Goal: Find specific page/section: Find specific page/section

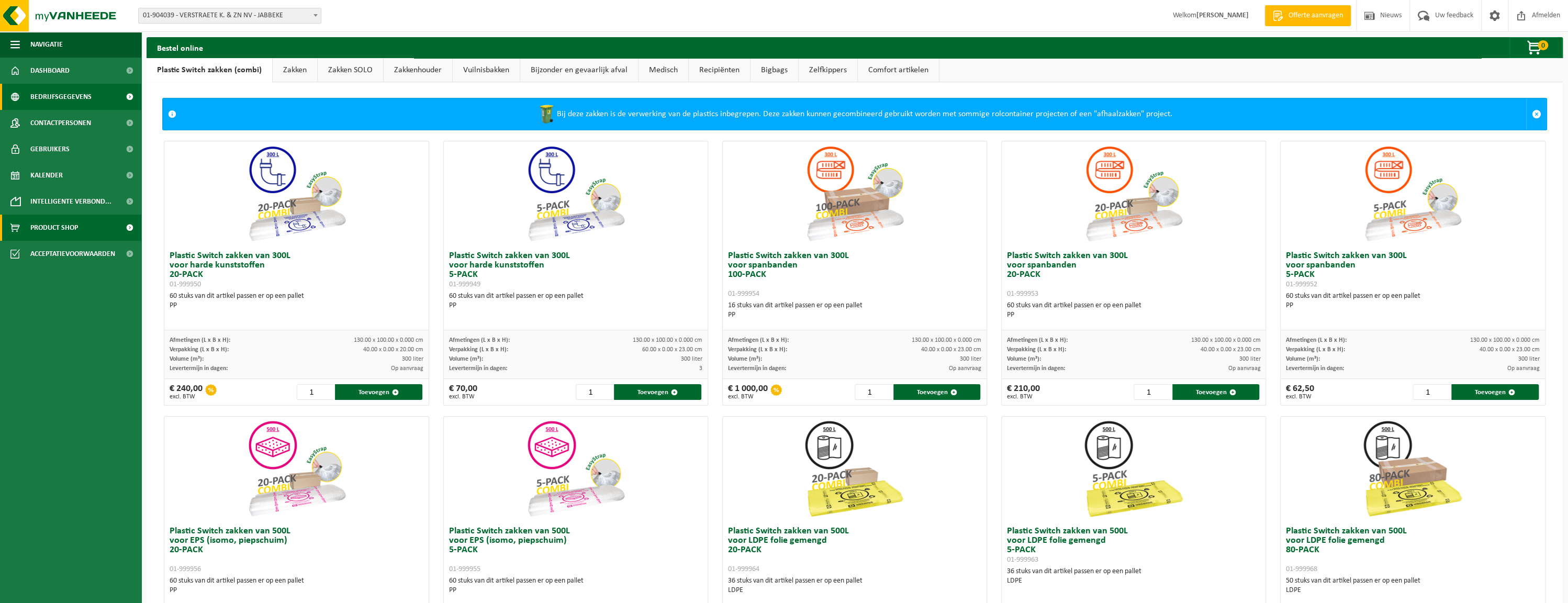
click at [46, 97] on span "Bedrijfsgegevens" at bounding box center [61, 96] width 61 height 26
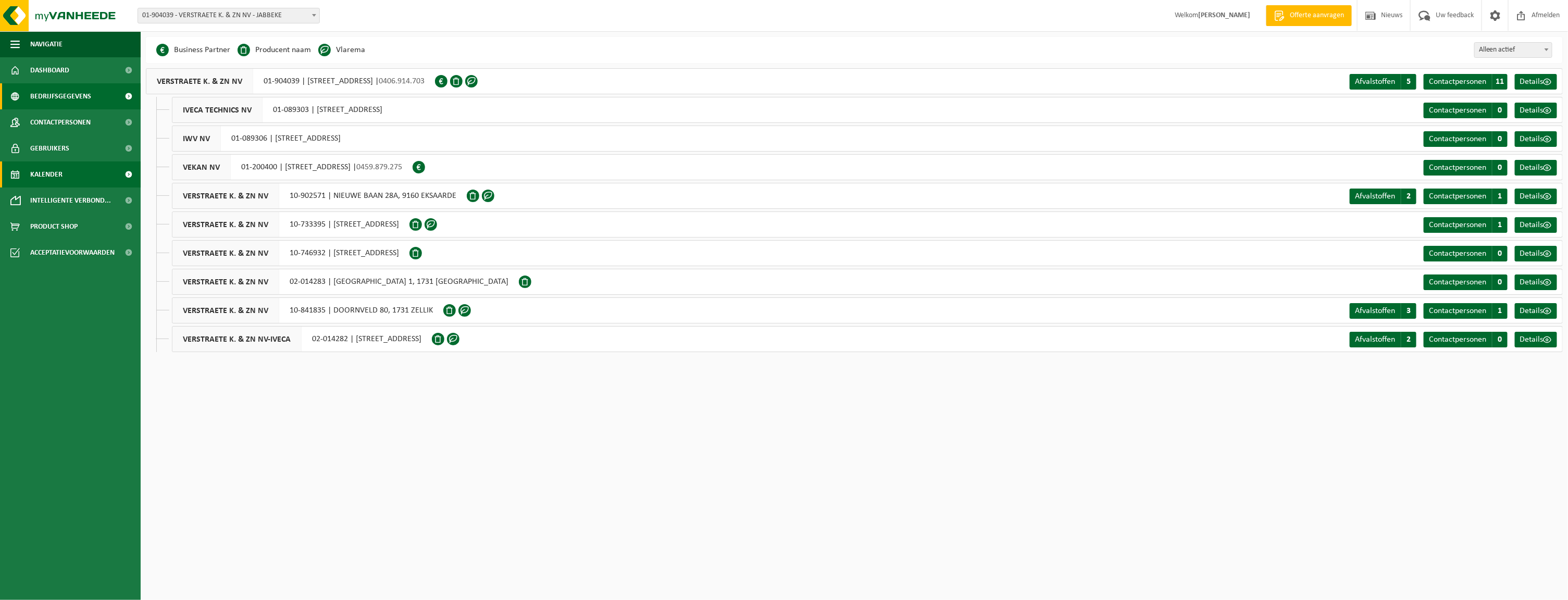
click at [33, 175] on span "Kalender" at bounding box center [46, 174] width 32 height 26
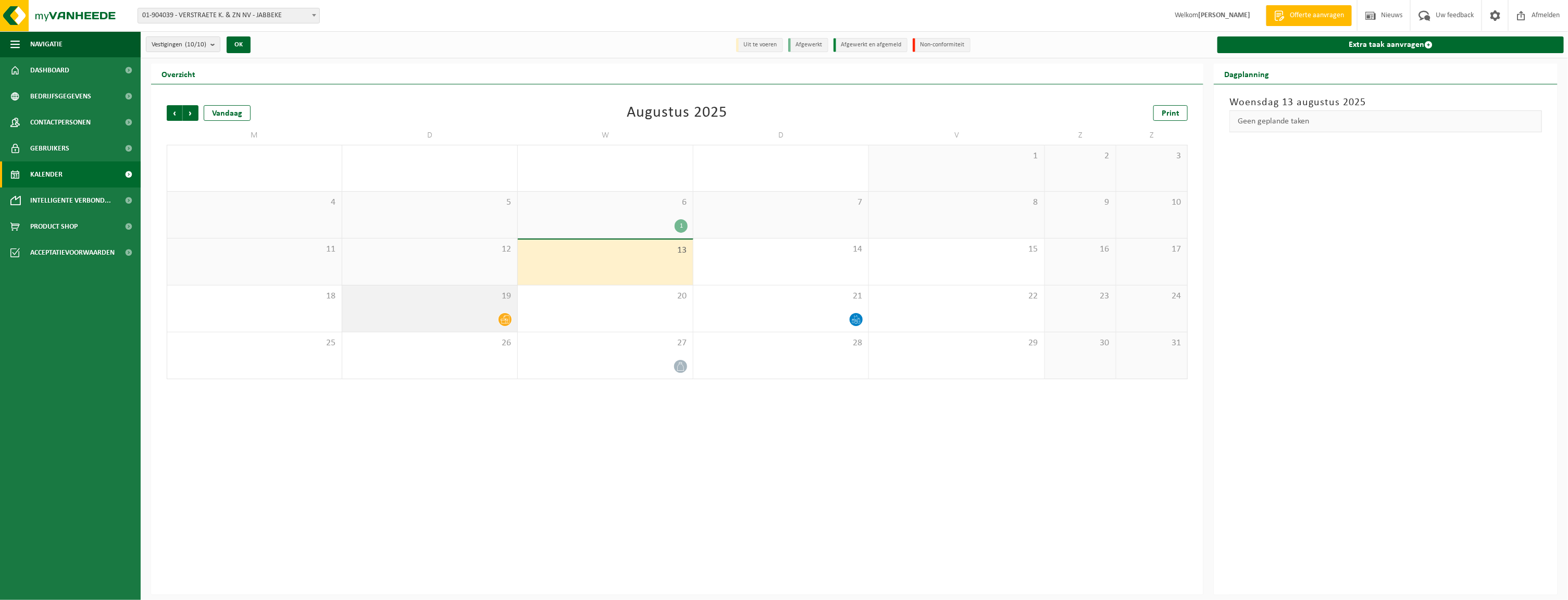
click at [504, 317] on icon at bounding box center [505, 320] width 9 height 9
